Goal: Information Seeking & Learning: Learn about a topic

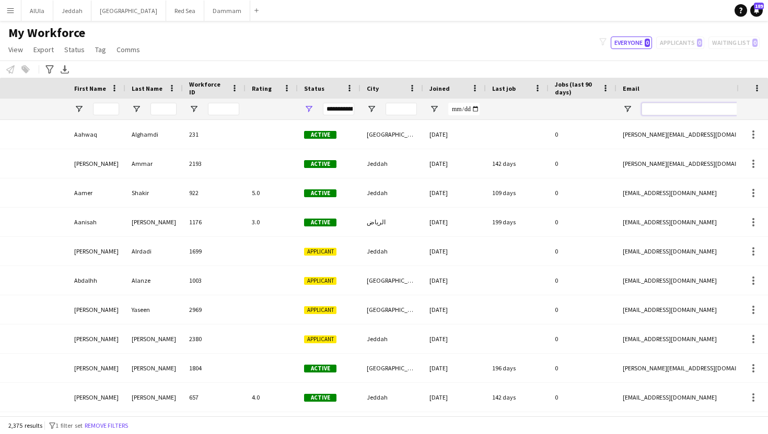
scroll to position [0, 209]
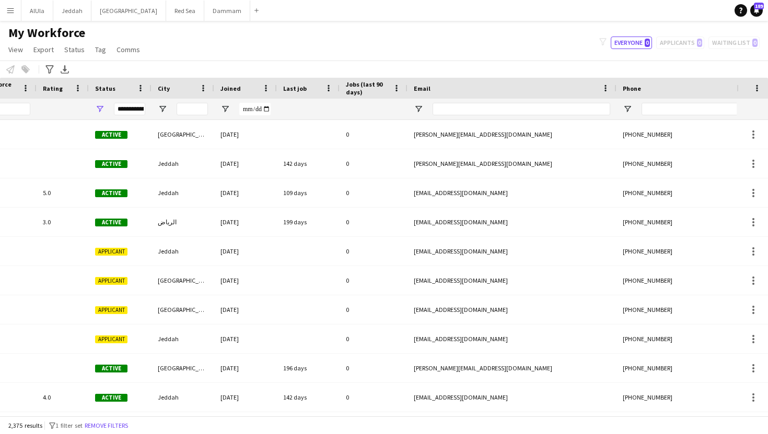
click at [7, 11] on app-icon "Menu" at bounding box center [10, 10] width 8 height 8
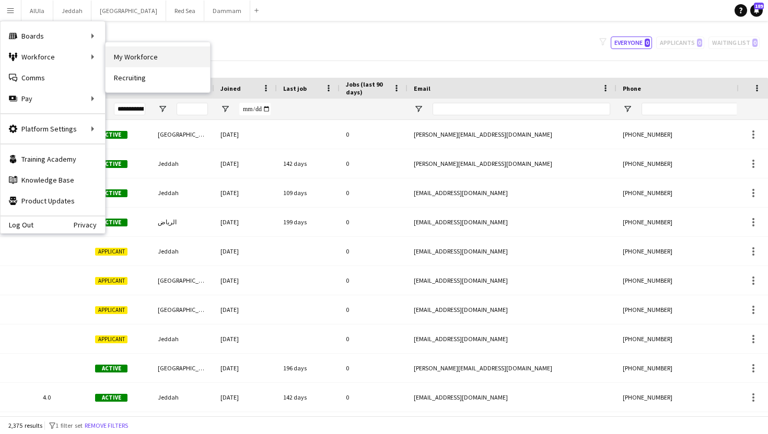
click at [127, 60] on link "My Workforce" at bounding box center [157, 56] width 104 height 21
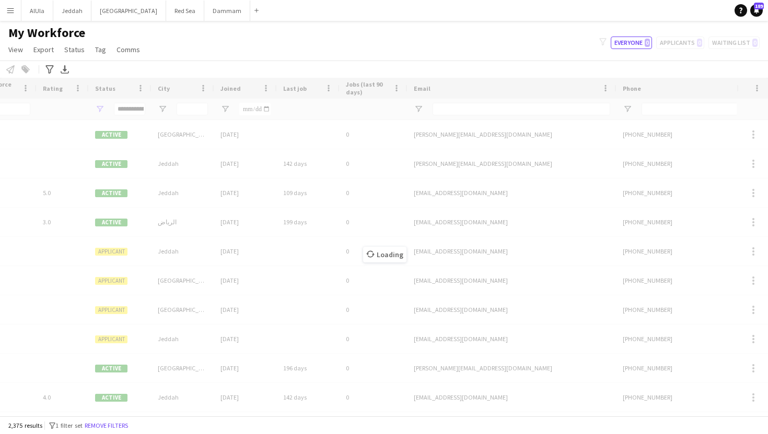
type input "**********"
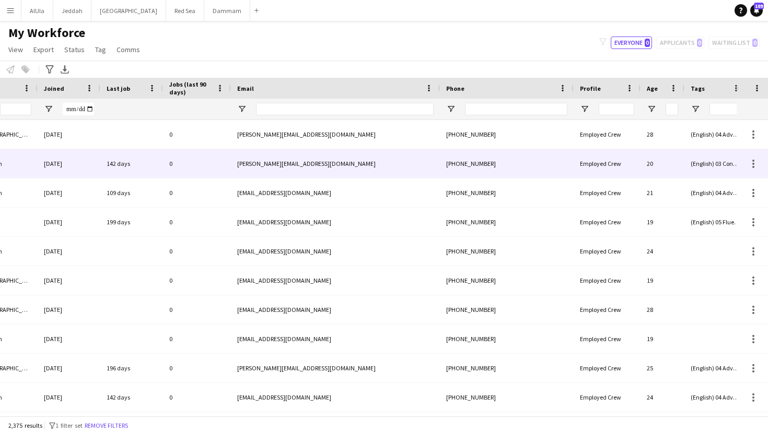
scroll to position [0, 0]
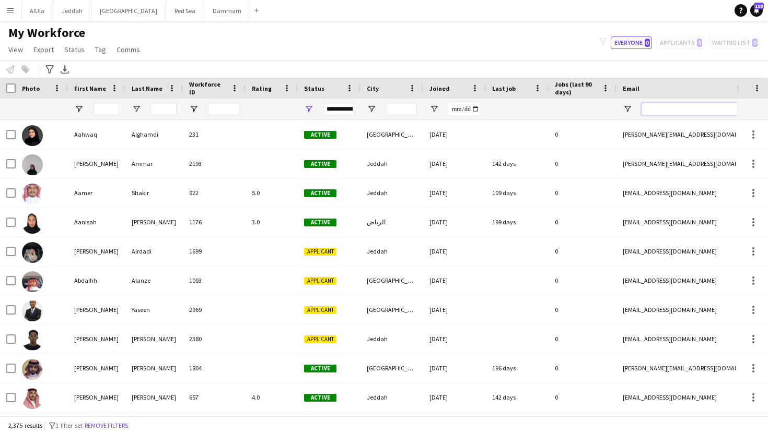
click at [669, 109] on input "Email Filter Input" at bounding box center [730, 109] width 178 height 13
paste input "**********"
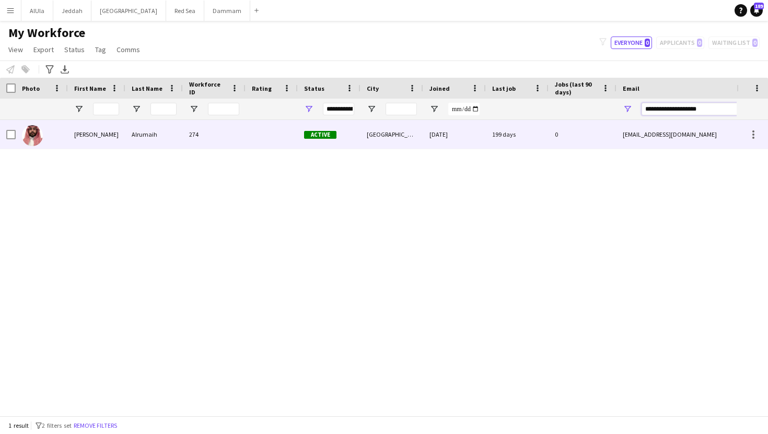
type input "**********"
click at [252, 131] on div at bounding box center [271, 134] width 52 height 29
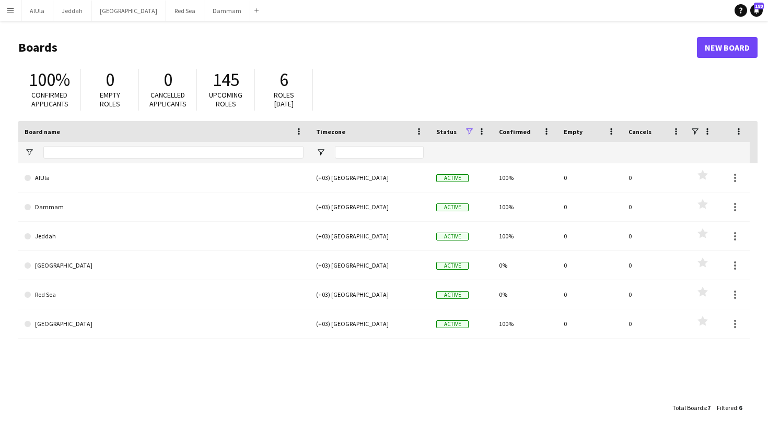
click at [5, 8] on button "Menu" at bounding box center [10, 10] width 21 height 21
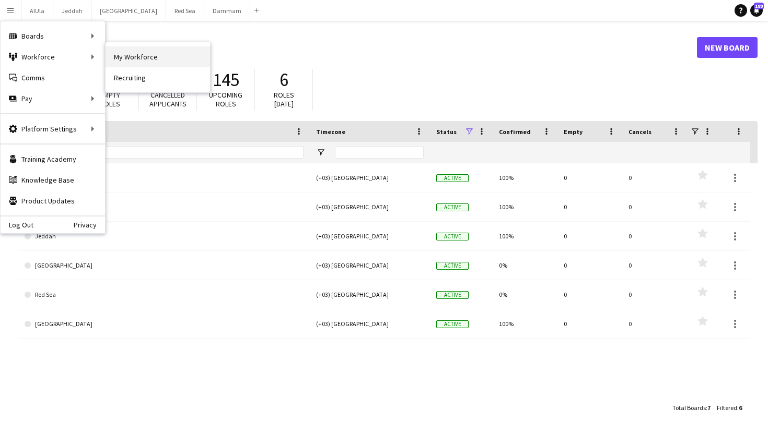
click at [148, 56] on link "My Workforce" at bounding box center [157, 56] width 104 height 21
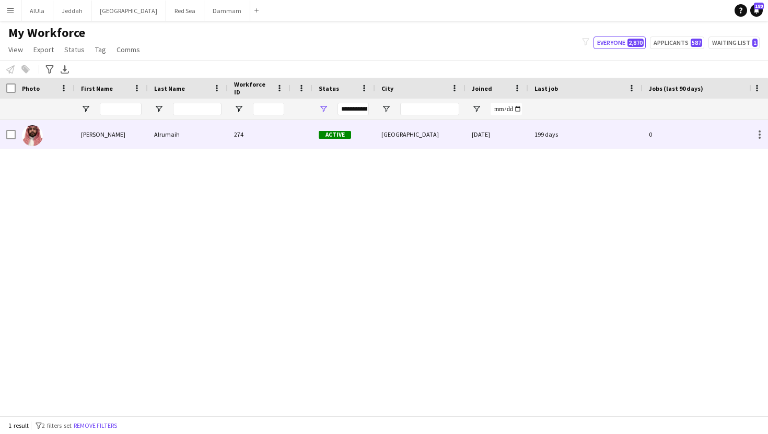
click at [143, 136] on div "[PERSON_NAME]" at bounding box center [111, 134] width 73 height 29
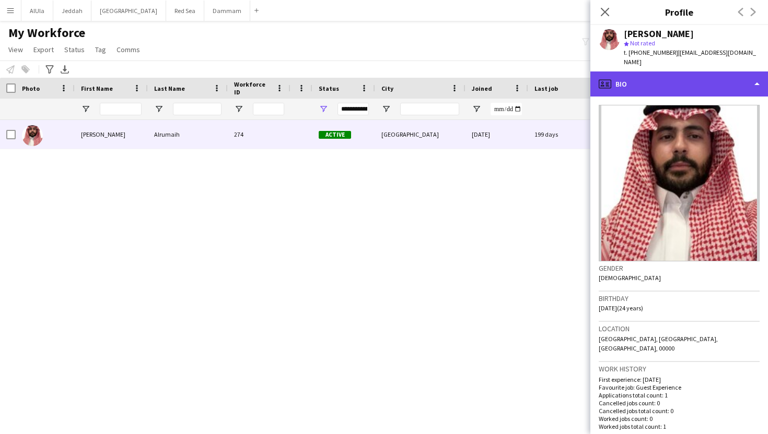
click at [658, 78] on div "profile Bio" at bounding box center [679, 84] width 178 height 25
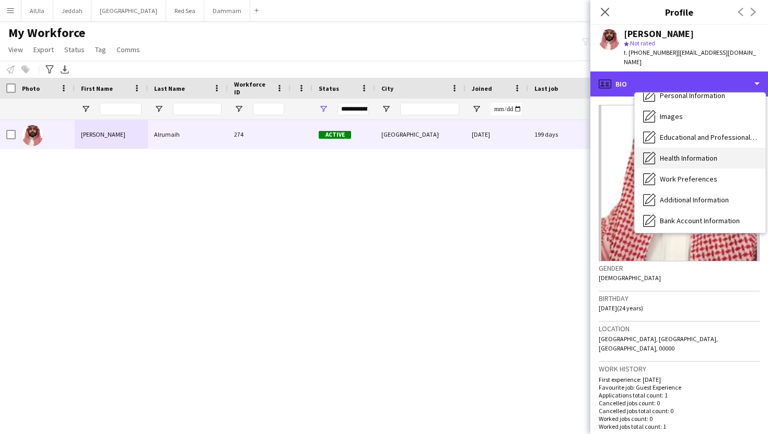
scroll to position [119, 0]
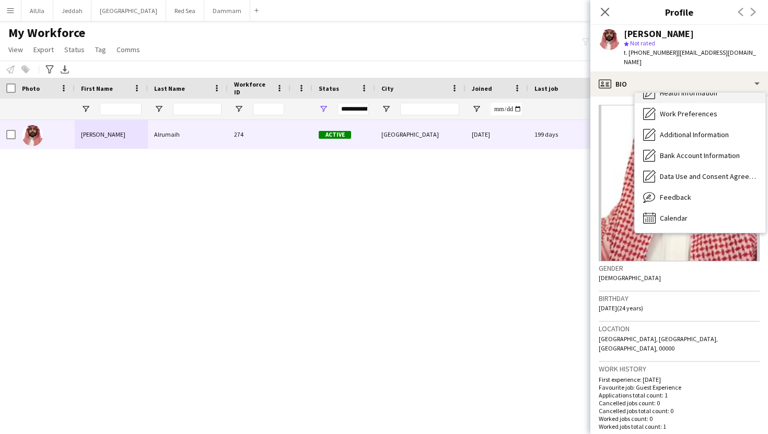
click at [684, 214] on span "Calendar" at bounding box center [674, 218] width 28 height 9
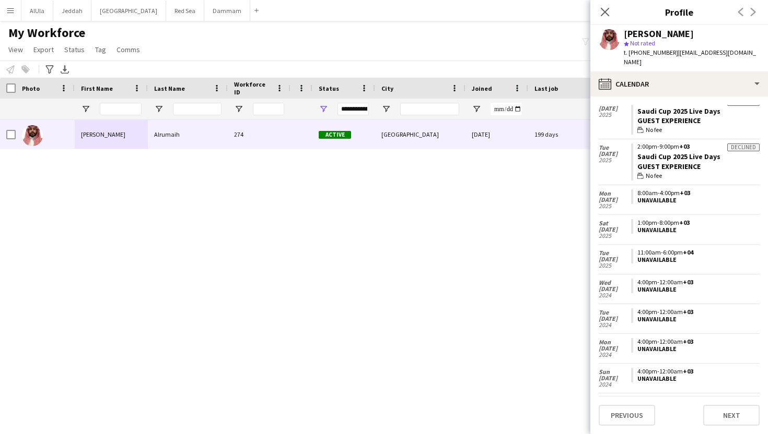
scroll to position [716, 0]
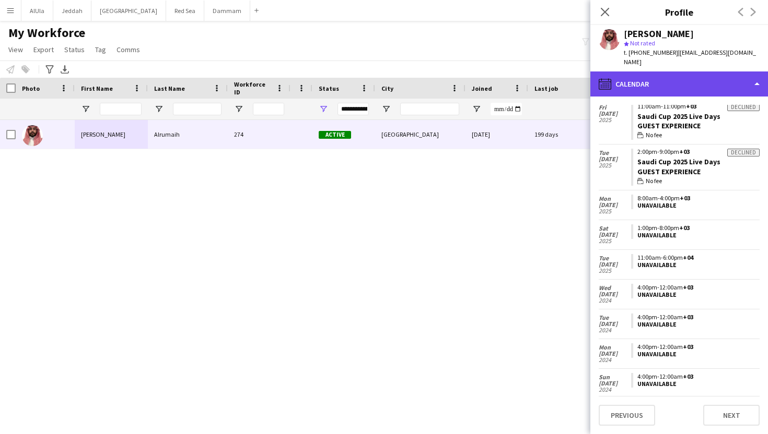
click at [656, 80] on div "calendar-full Calendar" at bounding box center [679, 84] width 178 height 25
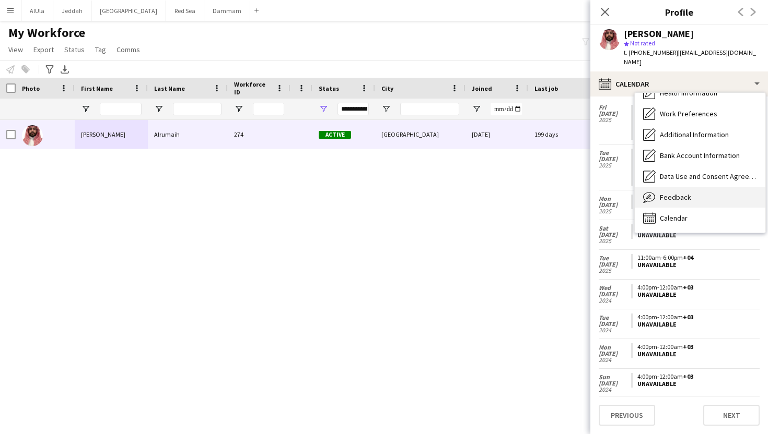
click at [675, 193] on span "Feedback" at bounding box center [675, 197] width 31 height 9
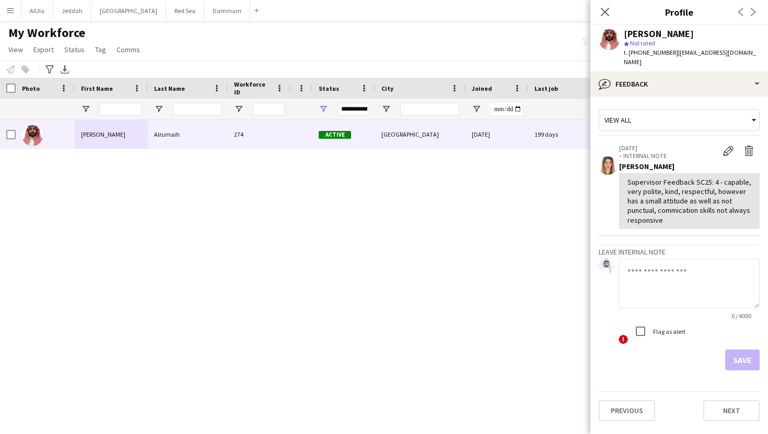
click at [675, 259] on textarea at bounding box center [688, 284] width 141 height 50
click at [678, 273] on textarea at bounding box center [688, 284] width 141 height 50
click at [608, 15] on icon at bounding box center [604, 12] width 10 height 10
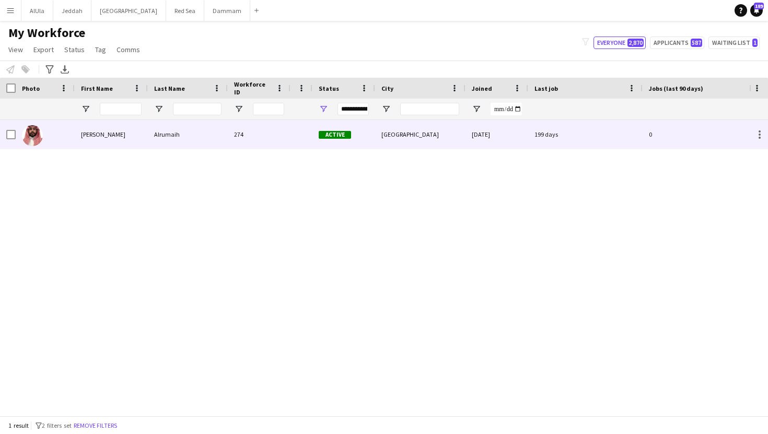
click at [492, 133] on div "[DATE]" at bounding box center [496, 134] width 63 height 29
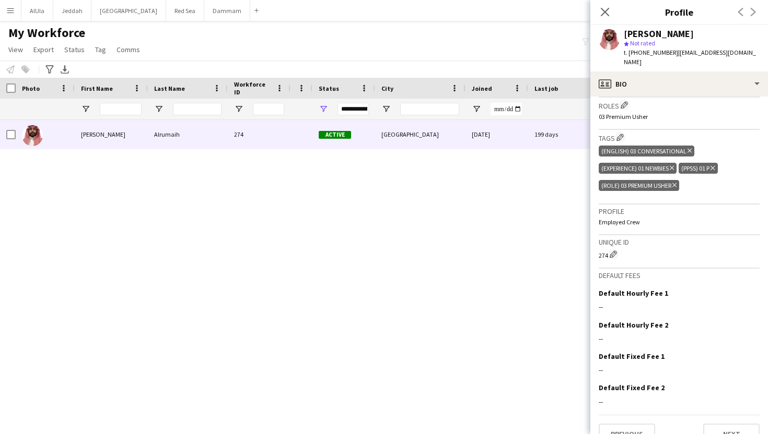
scroll to position [0, 0]
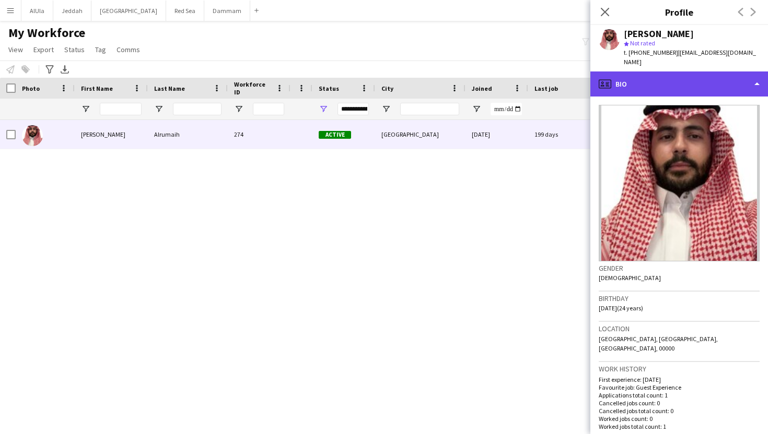
click at [644, 75] on div "profile Bio" at bounding box center [679, 84] width 178 height 25
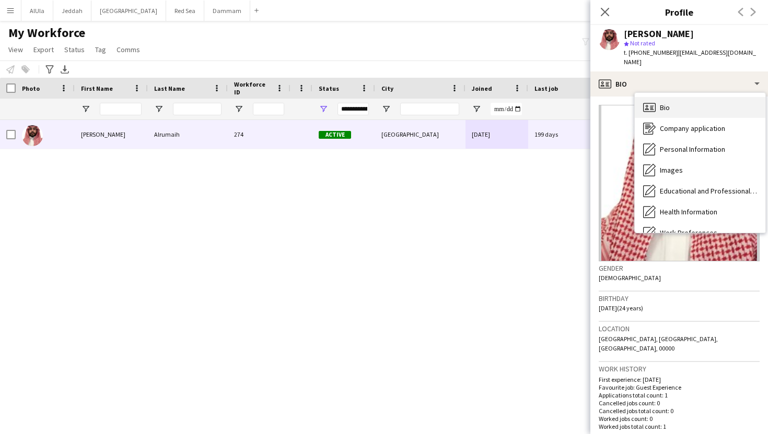
click at [657, 97] on div "Bio Bio" at bounding box center [699, 107] width 131 height 21
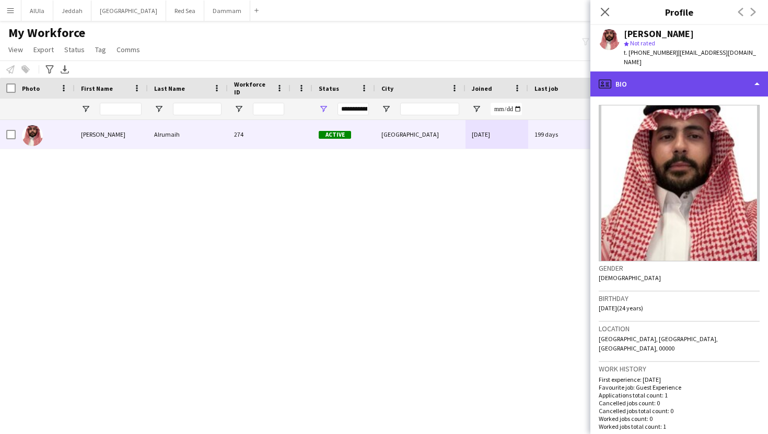
click at [645, 77] on div "profile Bio" at bounding box center [679, 84] width 178 height 25
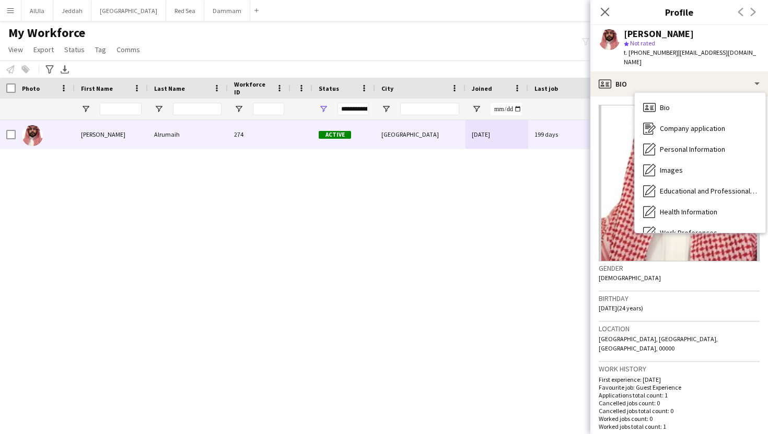
click at [461, 229] on div "Abdullah Alrumaih 274 Active Riyadh 15-11-2024 199 days 0 abdullhsr1@gmail.com" at bounding box center [374, 268] width 749 height 296
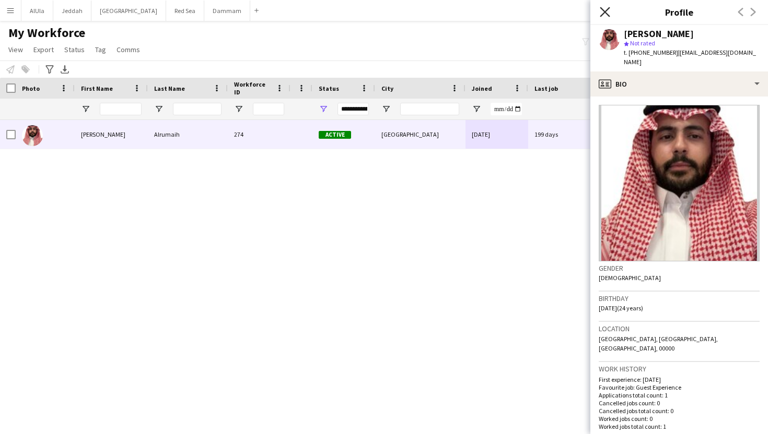
click at [605, 12] on icon at bounding box center [604, 12] width 10 height 10
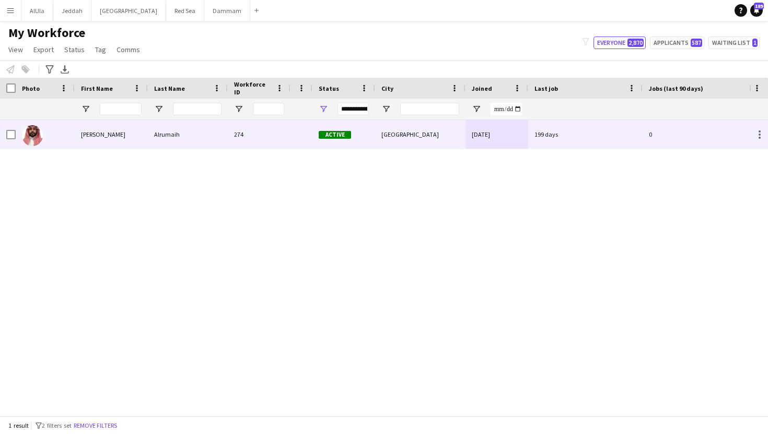
click at [262, 138] on div "274" at bounding box center [259, 134] width 63 height 29
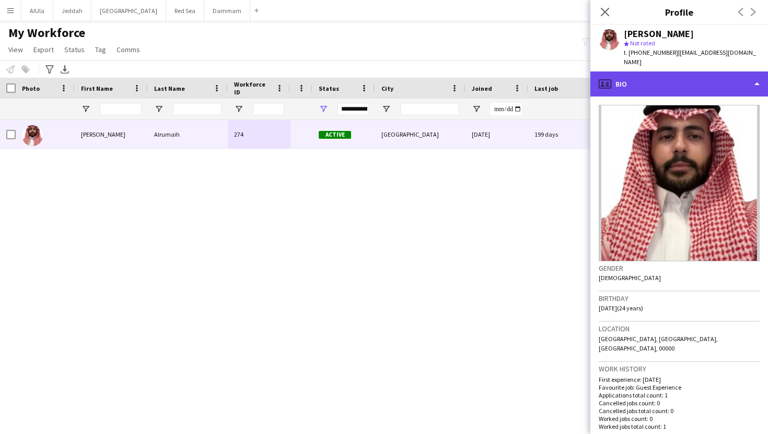
click at [644, 85] on div "profile Bio" at bounding box center [679, 84] width 178 height 25
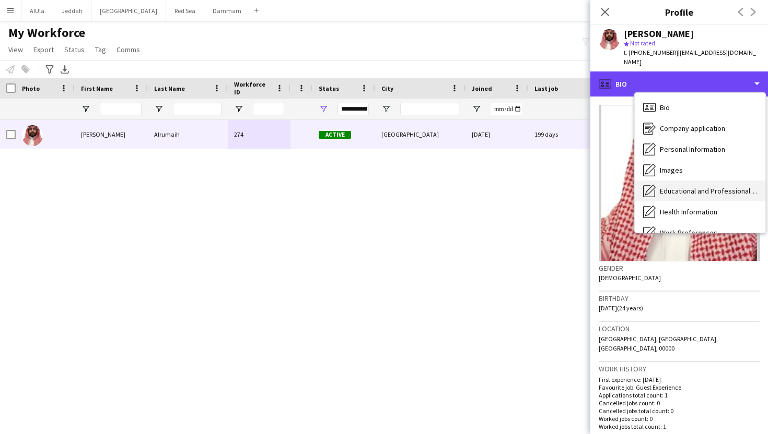
scroll to position [119, 0]
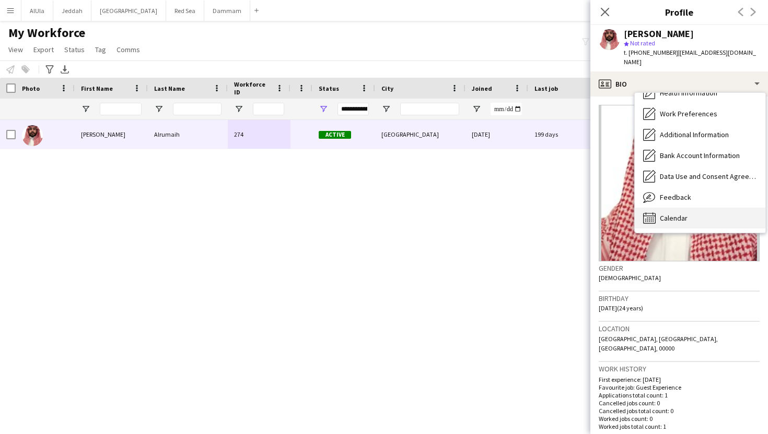
click at [672, 214] on span "Calendar" at bounding box center [674, 218] width 28 height 9
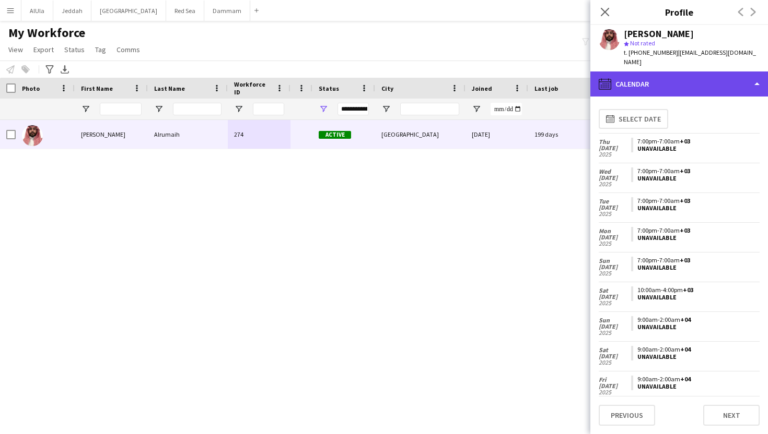
click at [648, 73] on div "calendar-full Calendar" at bounding box center [679, 84] width 178 height 25
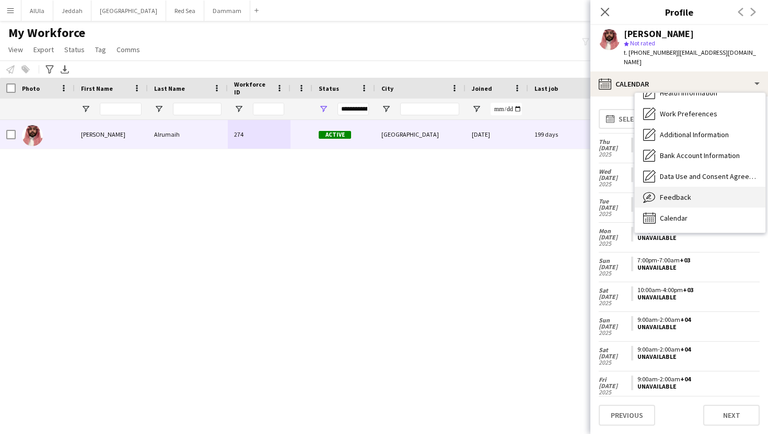
click at [661, 193] on span "Feedback" at bounding box center [675, 197] width 31 height 9
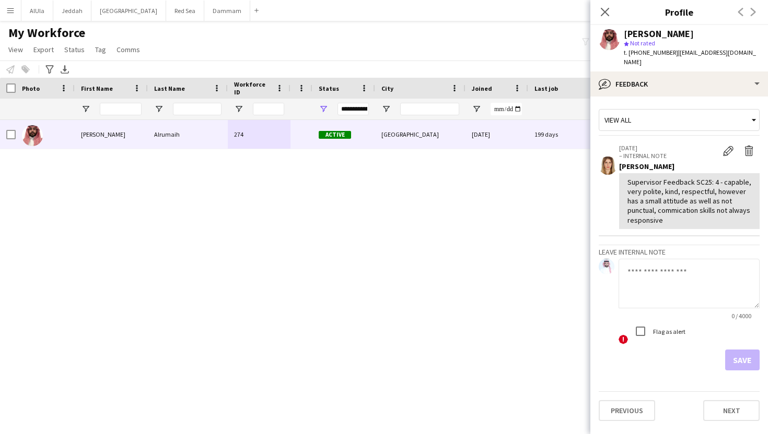
click at [605, 185] on app-crew-profile-feedback-item "22-03-2025 – INTERNAL NOTE Edit internal note Delete internal note Amani Jawad …" at bounding box center [678, 187] width 161 height 99
drag, startPoint x: 712, startPoint y: 181, endPoint x: 732, endPoint y: 210, distance: 35.2
click at [732, 210] on div "Supervisor Feedback SC25: 4 - capable, very polite, kind, respectful, however h…" at bounding box center [689, 202] width 124 height 48
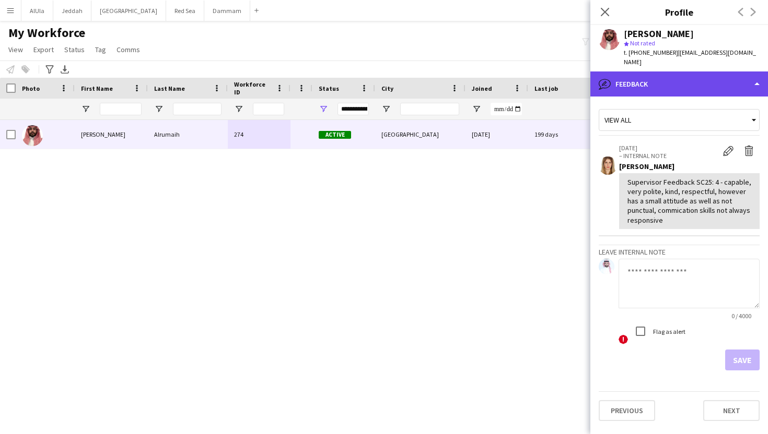
click at [687, 74] on div "bubble-pencil Feedback" at bounding box center [679, 84] width 178 height 25
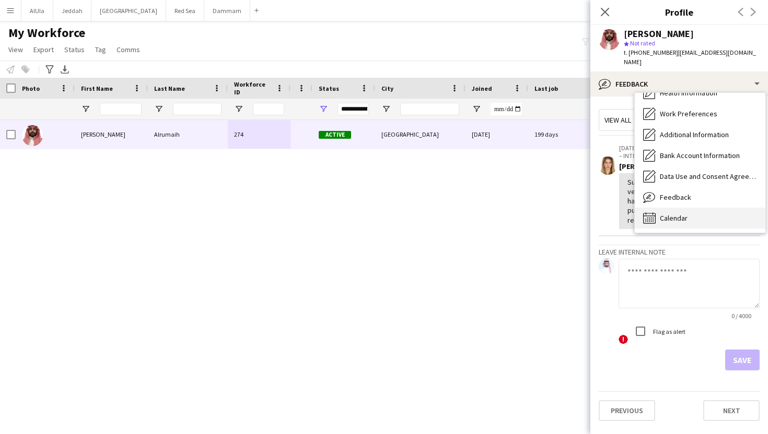
click at [683, 214] on span "Calendar" at bounding box center [674, 218] width 28 height 9
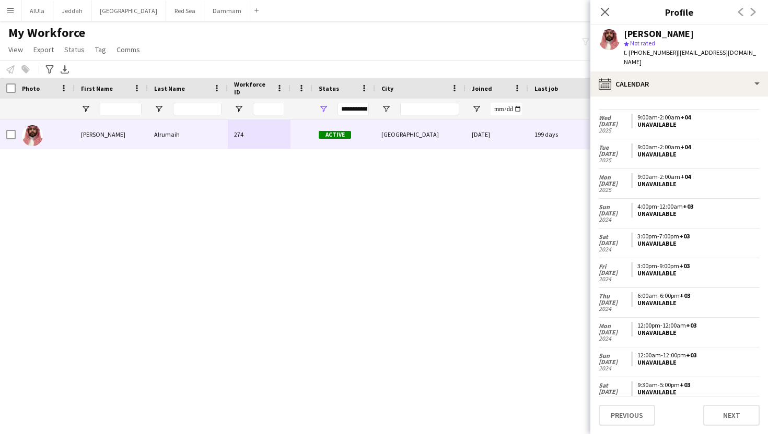
scroll to position [531, 0]
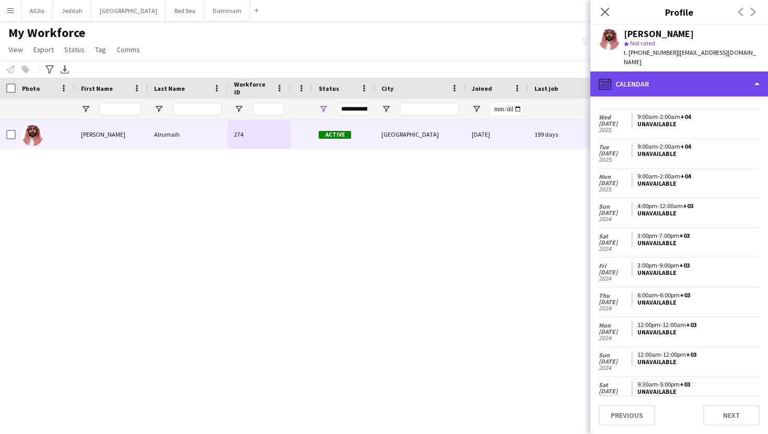
click at [642, 72] on div "calendar-full Calendar" at bounding box center [679, 84] width 178 height 25
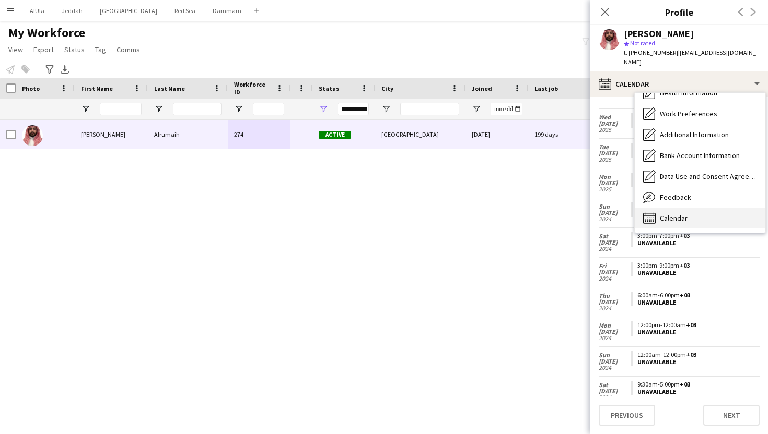
click at [670, 214] on span "Calendar" at bounding box center [674, 218] width 28 height 9
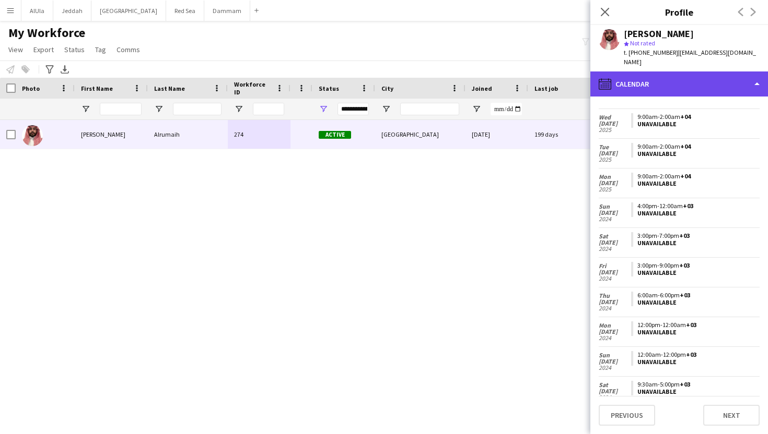
click at [642, 72] on div "calendar-full Calendar" at bounding box center [679, 84] width 178 height 25
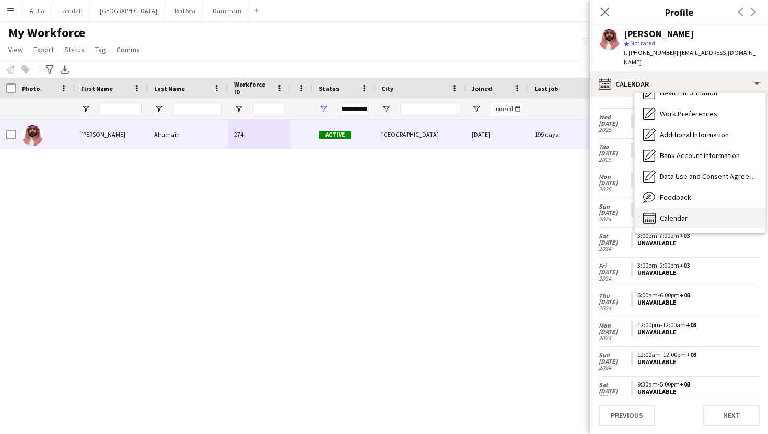
click at [678, 214] on div "Calendar Calendar" at bounding box center [699, 218] width 131 height 21
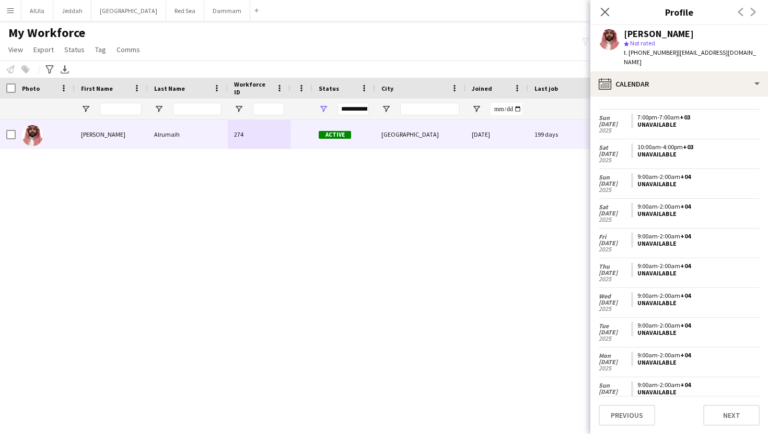
scroll to position [0, 0]
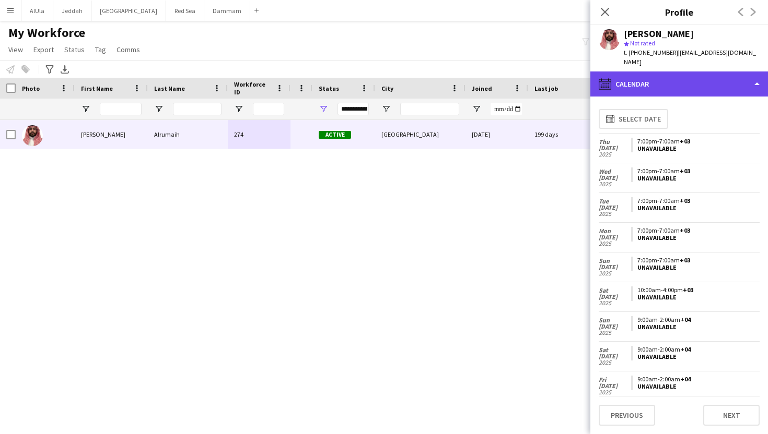
click at [650, 85] on div "calendar-full Calendar" at bounding box center [679, 84] width 178 height 25
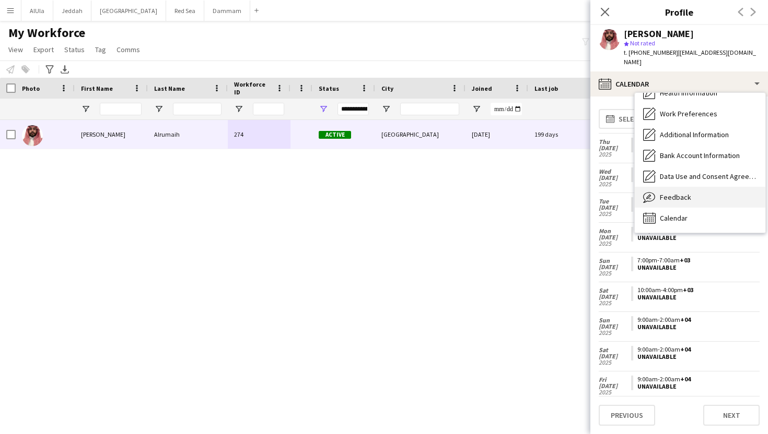
click at [665, 193] on span "Feedback" at bounding box center [675, 197] width 31 height 9
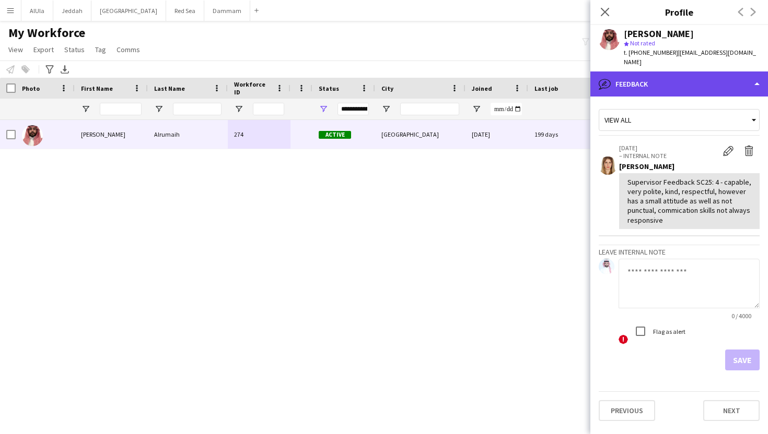
click at [650, 80] on div "bubble-pencil Feedback" at bounding box center [679, 84] width 178 height 25
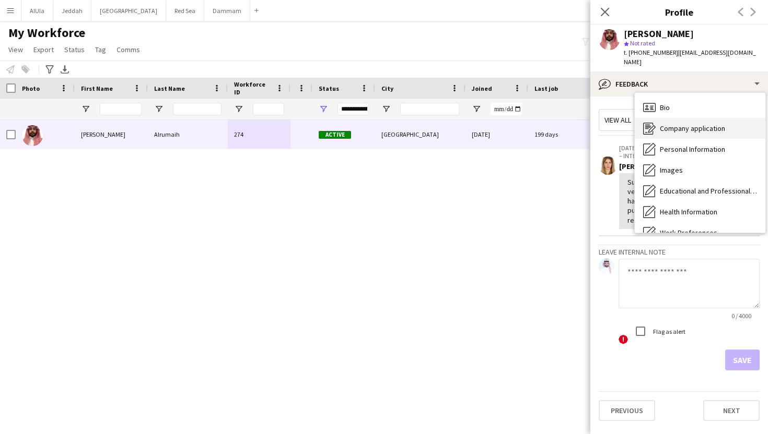
click at [660, 124] on span "Company application" at bounding box center [692, 128] width 65 height 9
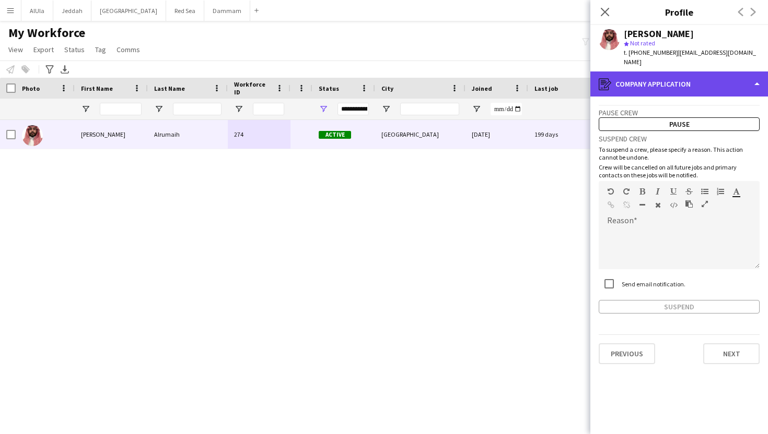
click at [636, 75] on div "register Company application" at bounding box center [679, 84] width 178 height 25
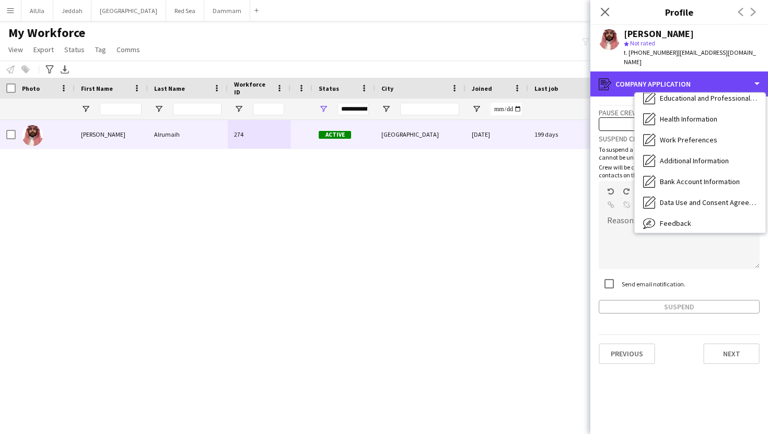
scroll to position [119, 0]
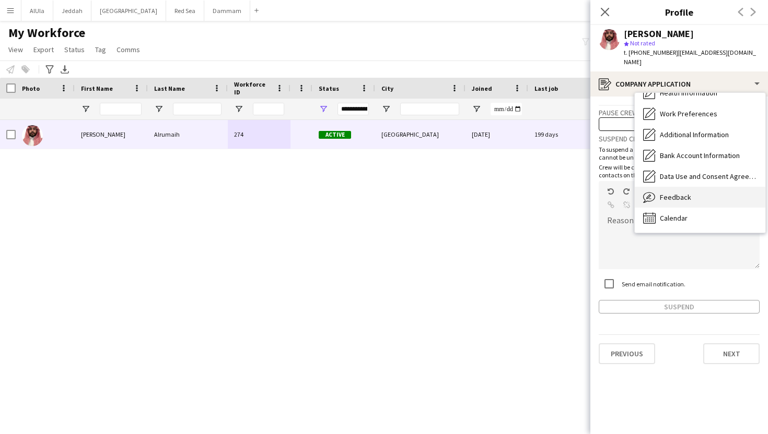
click at [670, 193] on span "Feedback" at bounding box center [675, 197] width 31 height 9
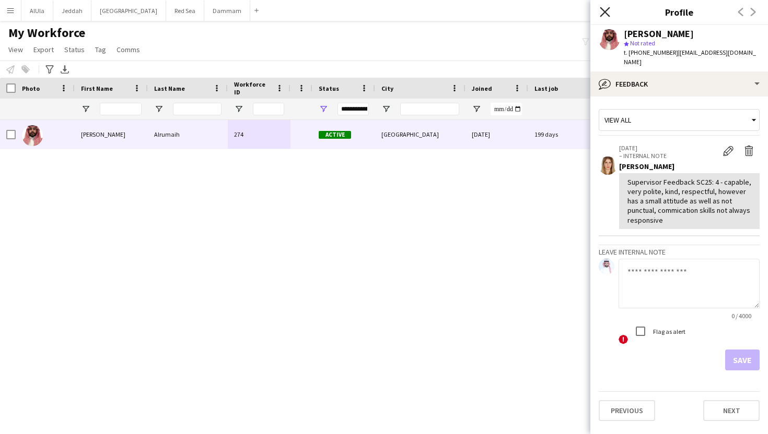
click at [608, 11] on icon "Close pop-in" at bounding box center [604, 12] width 10 height 10
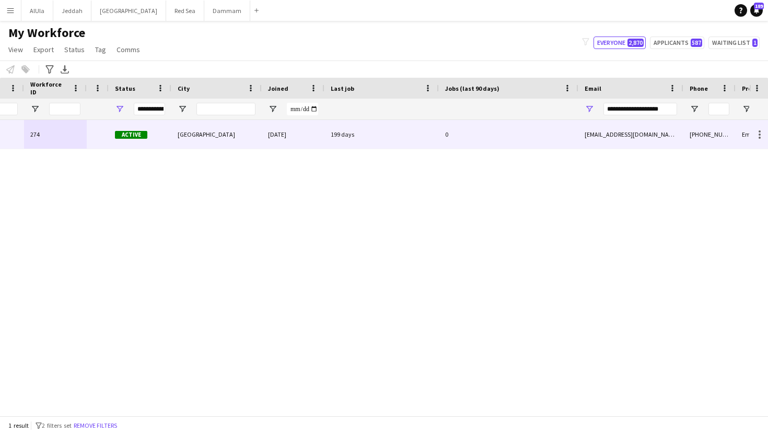
scroll to position [0, 0]
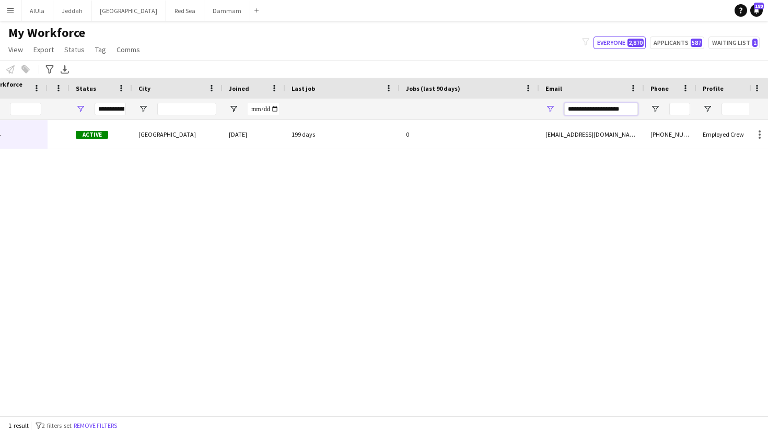
click at [620, 113] on input "**********" at bounding box center [601, 109] width 74 height 13
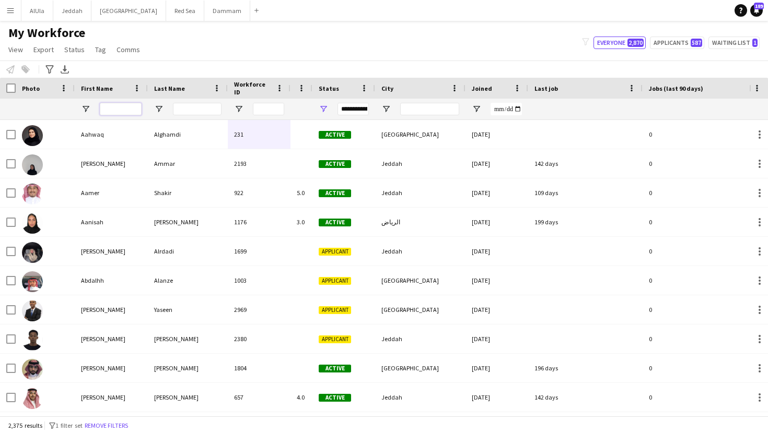
click at [122, 114] on input "First Name Filter Input" at bounding box center [121, 109] width 42 height 13
